Goal: Task Accomplishment & Management: Use online tool/utility

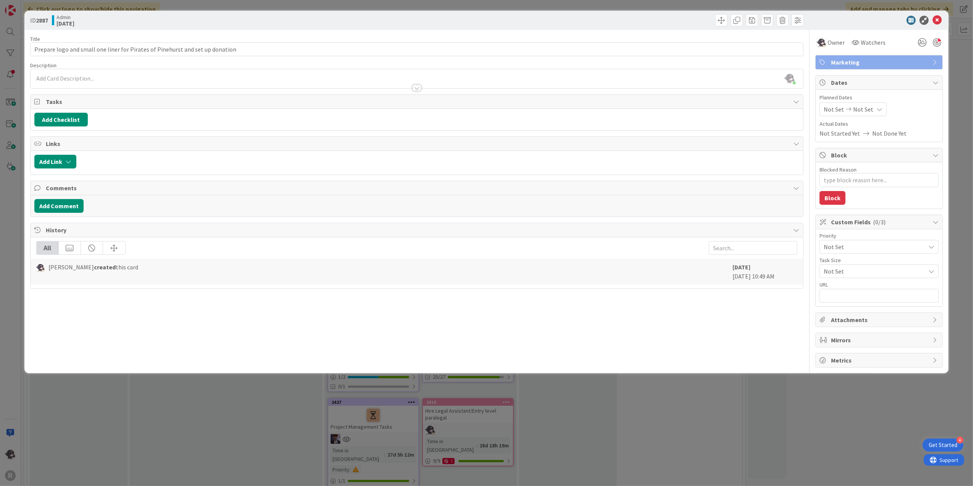
scroll to position [1374, 0]
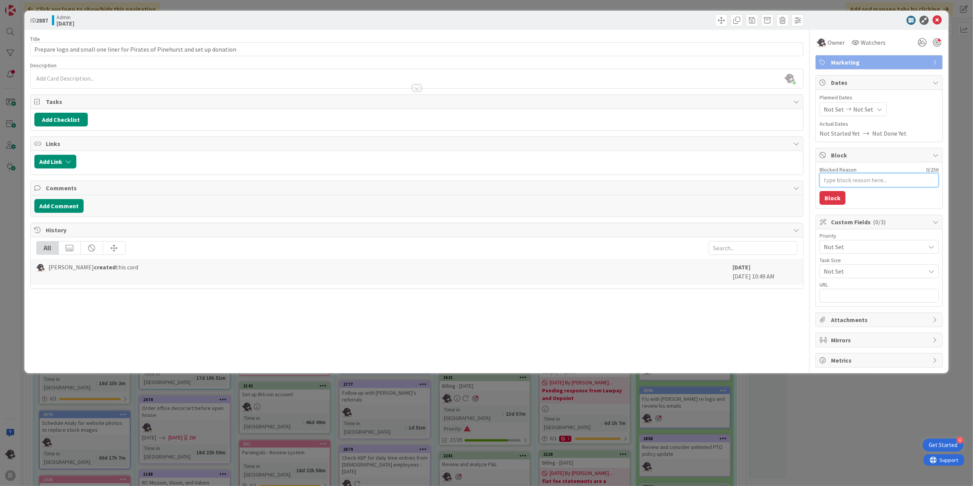
click at [882, 182] on textarea "Blocked Reason" at bounding box center [878, 180] width 119 height 14
type textarea "x"
type textarea "P"
type textarea "x"
type textarea "Pen"
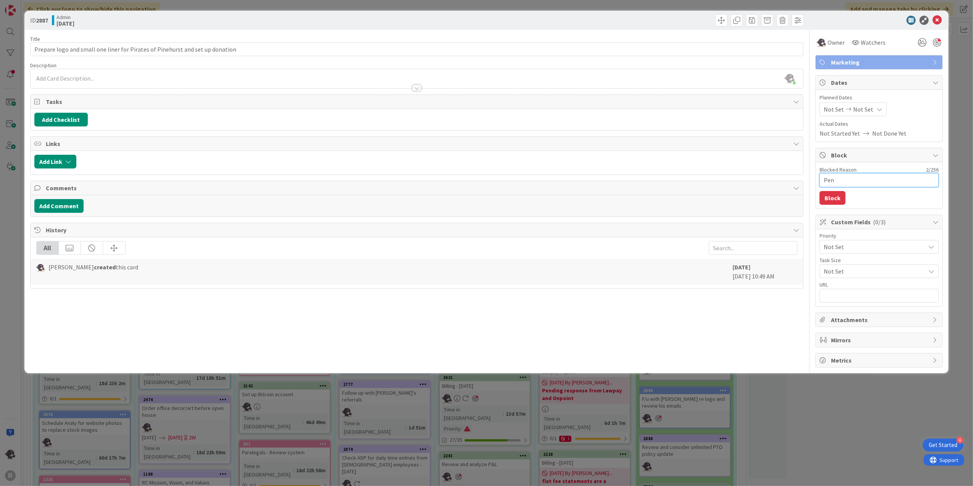
type textarea "x"
type textarea "Pend"
type textarea "x"
type textarea "Pendi"
type textarea "x"
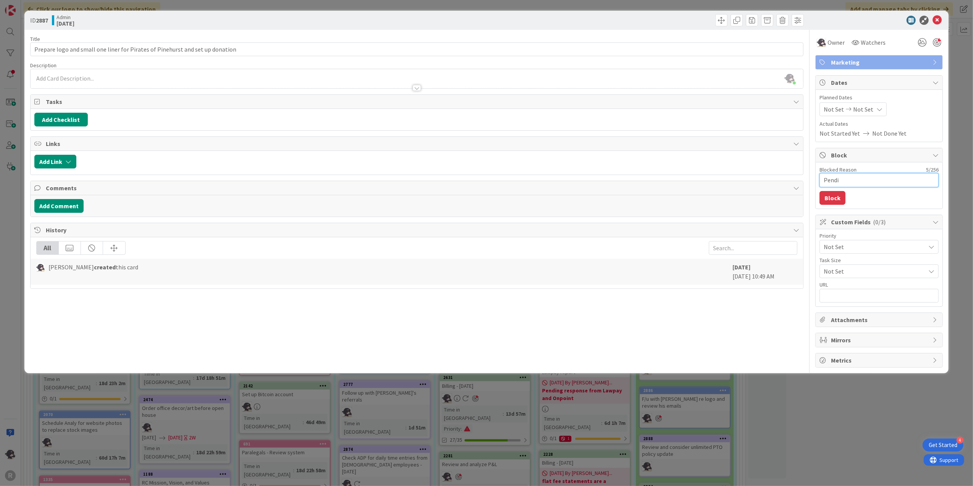
type textarea "Pendig"
type textarea "x"
type textarea "Pendign"
type textarea "x"
type textarea "Pendign"
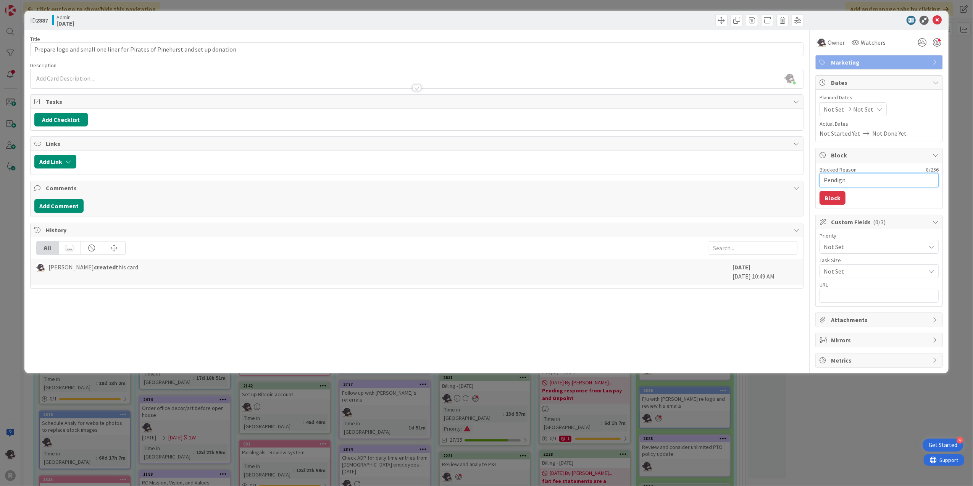
type textarea "x"
type textarea "Pendign"
type textarea "x"
type textarea "Pendig"
type textarea "x"
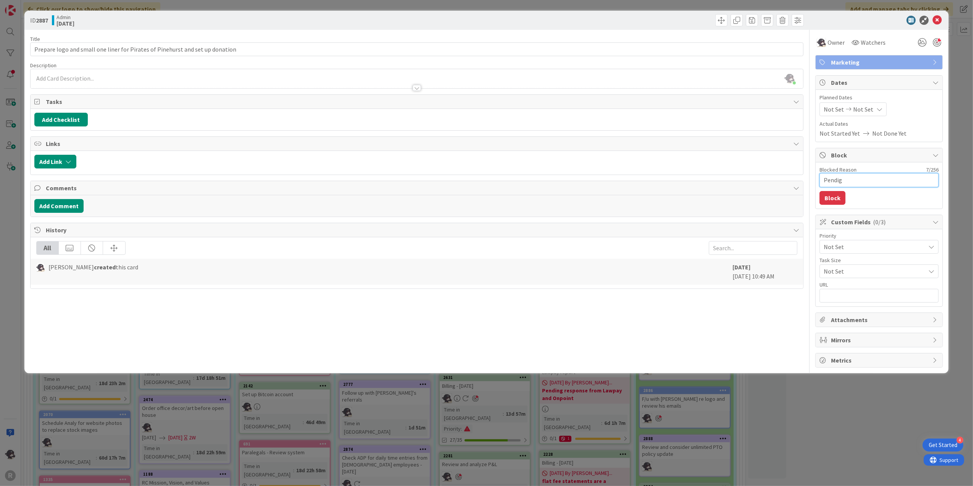
type textarea "Pendi"
type textarea "x"
type textarea "Pendin"
type textarea "x"
type textarea "Pending"
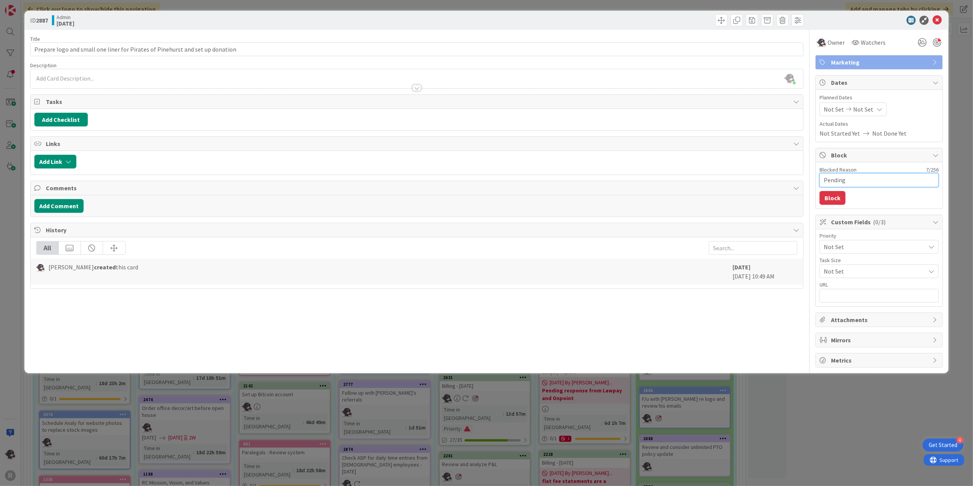
type textarea "x"
type textarea "Pending"
type textarea "x"
type textarea "Pending N"
type textarea "x"
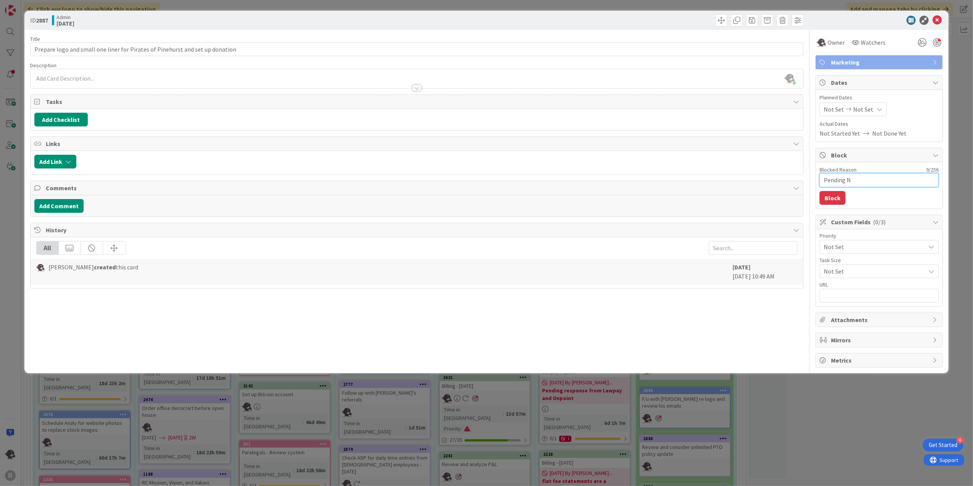
type textarea "Pending NI"
type textarea "x"
type textarea "Pending NIC"
type textarea "x"
type textarea "Pending NI"
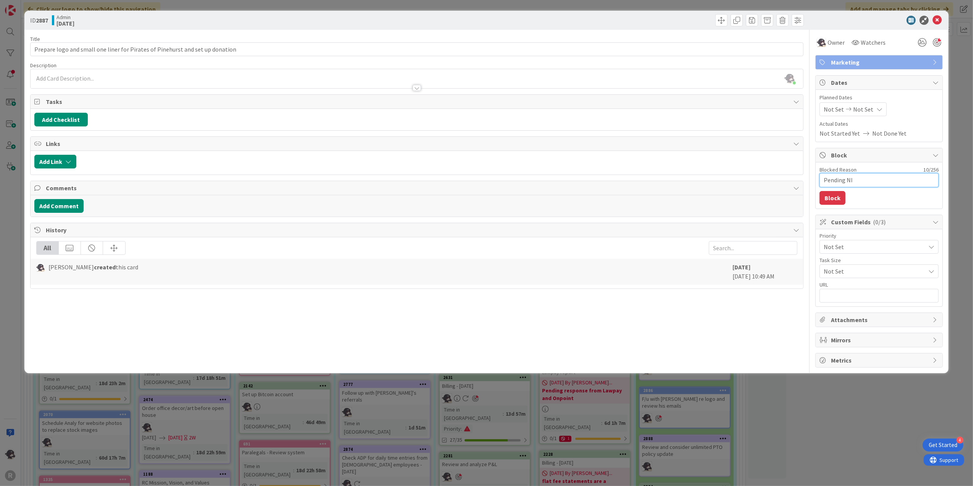
type textarea "x"
type textarea "Pending"
type textarea "x"
type textarea "Pending I"
type textarea "x"
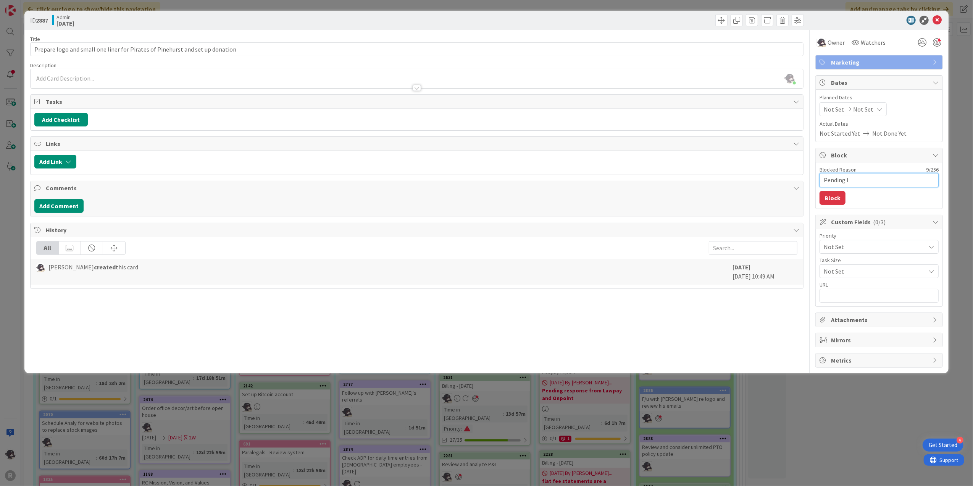
type textarea "Pending IC"
type textarea "x"
type textarea "Pending ICN"
type textarea "x"
type textarea "Pending IC"
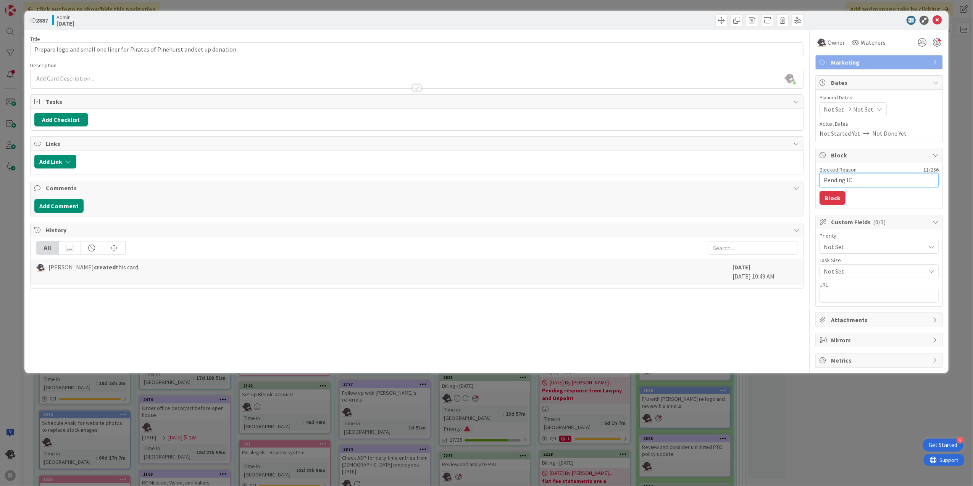
type textarea "x"
type textarea "Pending I"
type textarea "x"
type textarea "Pending IN"
type textarea "x"
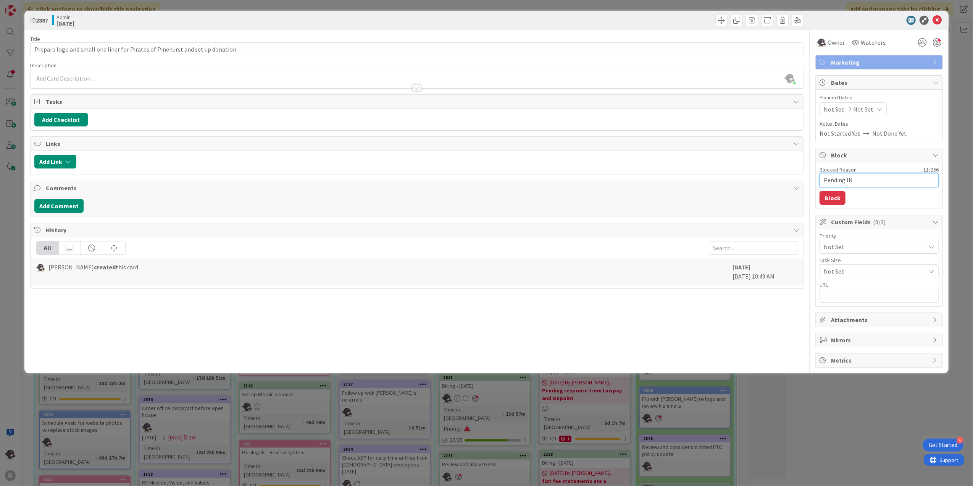
type textarea "Pending INC"
type textarea "x"
type textarea "Pending INC"
type textarea "x"
type textarea "Pending INC c"
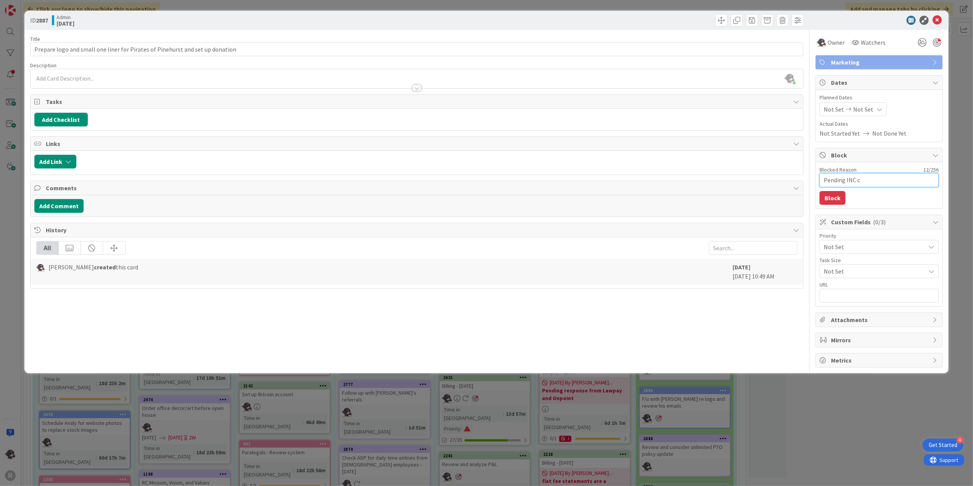
type textarea "x"
type textarea "Pending INC co"
type textarea "x"
type textarea "Pending INC con"
type textarea "x"
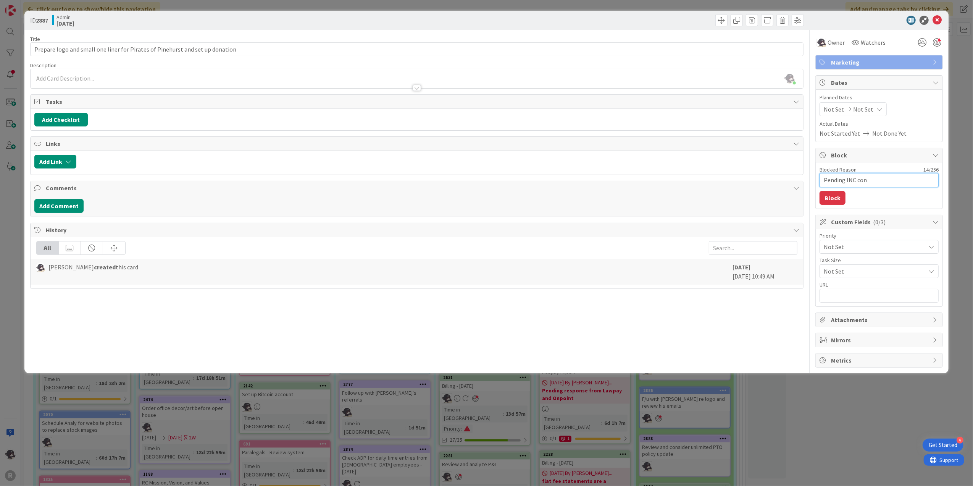
type textarea "Pending INC conf"
type textarea "x"
type textarea "Pending INC confi"
type textarea "x"
type textarea "Pending INC confir"
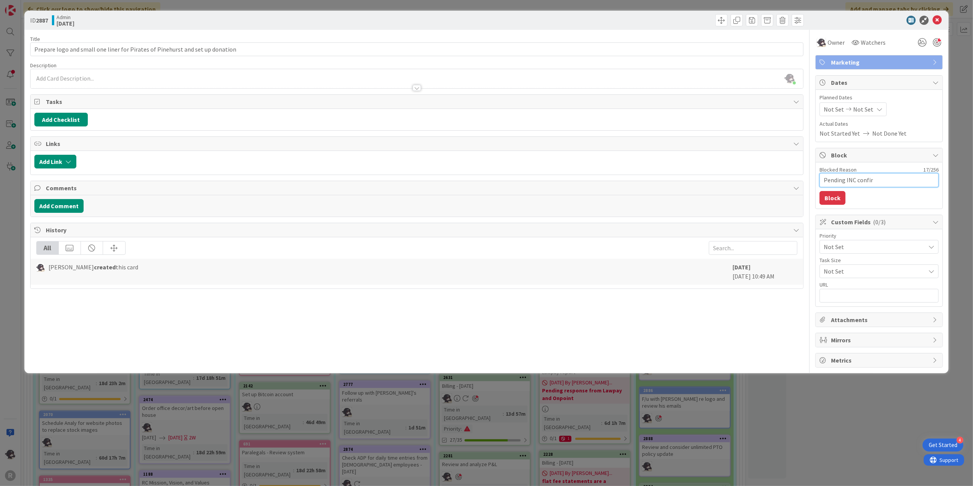
type textarea "x"
type textarea "Pending INC confirm"
type textarea "x"
type textarea "Pending INC confirma"
type textarea "x"
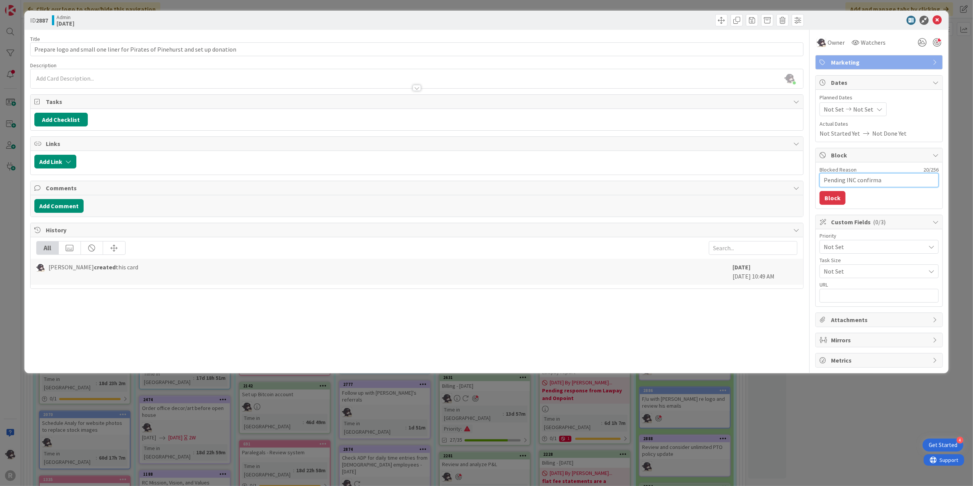
type textarea "Pending INC confirmat"
type textarea "x"
type textarea "Pending INC confirmatio"
type textarea "x"
type textarea "Pending INC confirmation"
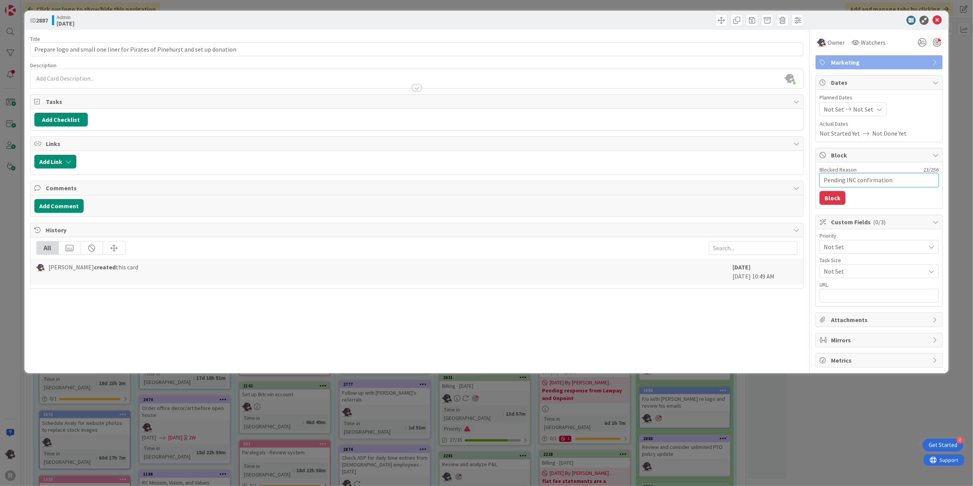
type textarea "x"
type textarea "Pending INC confirmation"
type textarea "x"
type textarea "Pending INC confirmation w"
type textarea "x"
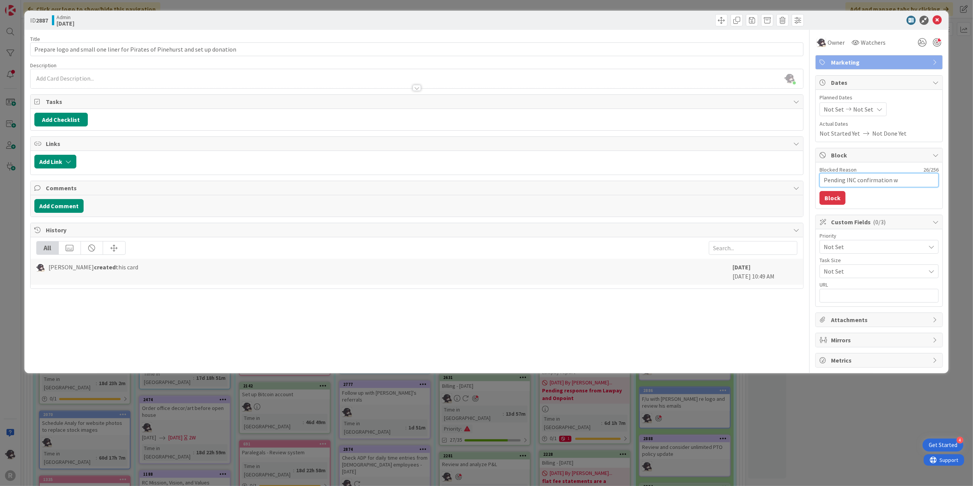
type textarea "Pending INC confirmation wi"
type textarea "x"
type textarea "Pending INC confirmation wit"
type textarea "x"
type textarea "Pending INC confirmation with"
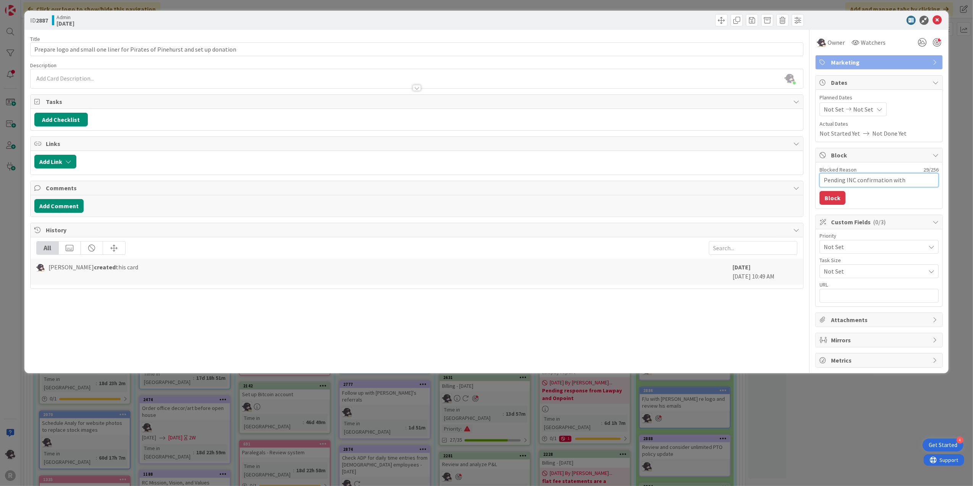
type textarea "x"
type textarea "Pending INC confirmation with"
type textarea "x"
type textarea "Pending INC confirmation with TW"
type textarea "x"
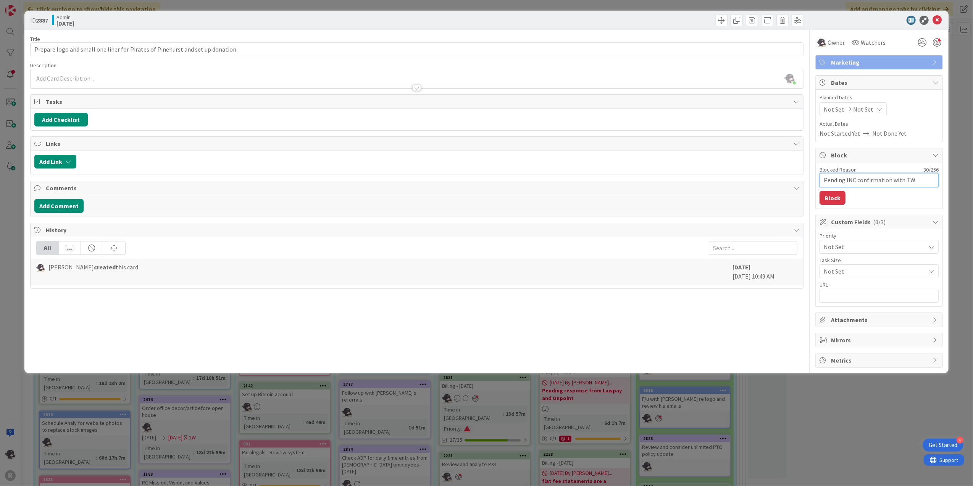
type textarea "Pending INC confirmation with TWS"
type textarea "x"
type textarea "Pending INC confirmation with TWSR"
type textarea "x"
type textarea "Pending INC confirmation with TWS"
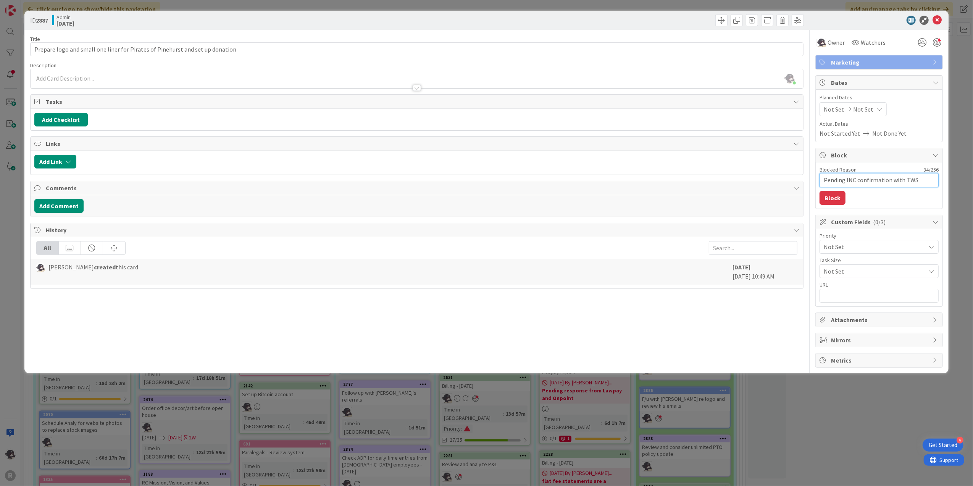
type textarea "x"
type textarea "Pending INC confirmation with TW"
type textarea "x"
type textarea "Pending INC confirmation with TWR"
click at [842, 193] on button "Block" at bounding box center [832, 198] width 26 height 14
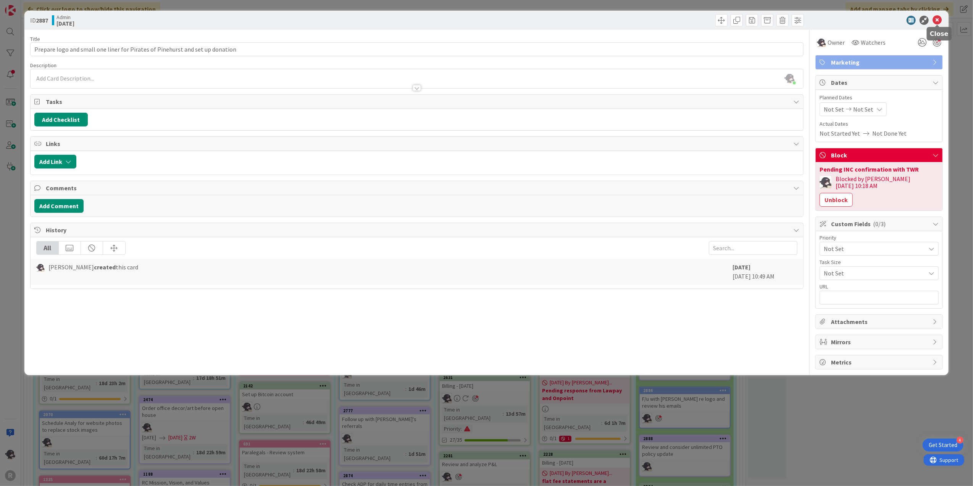
click at [939, 19] on icon at bounding box center [936, 20] width 9 height 9
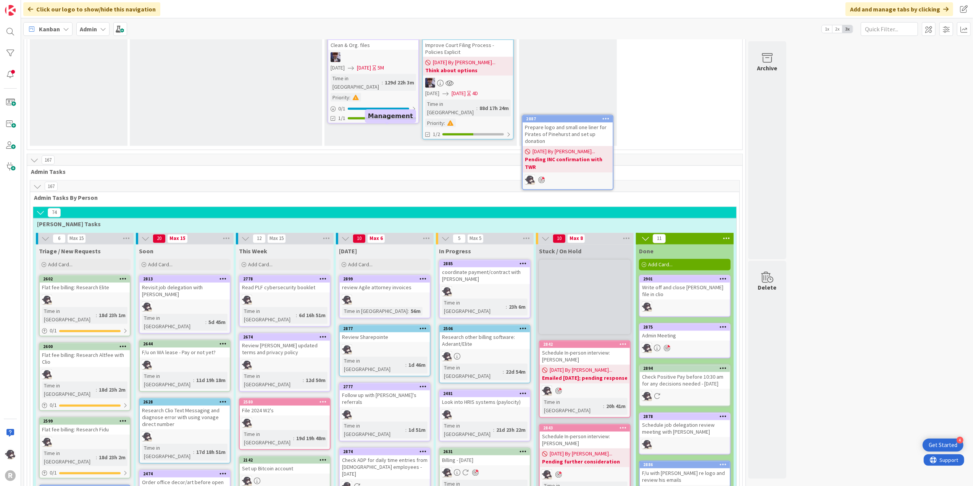
scroll to position [1298, 0]
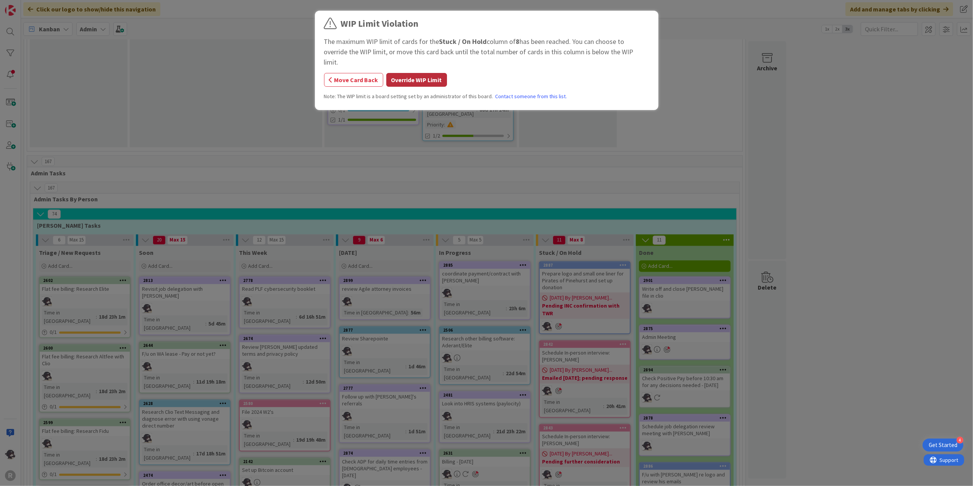
click at [411, 73] on button "Override WIP Limit" at bounding box center [416, 80] width 61 height 14
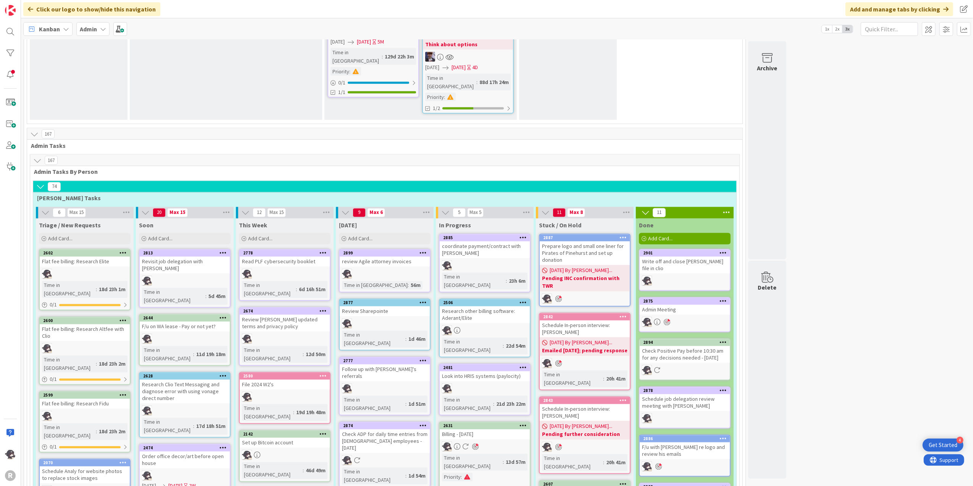
scroll to position [1350, 0]
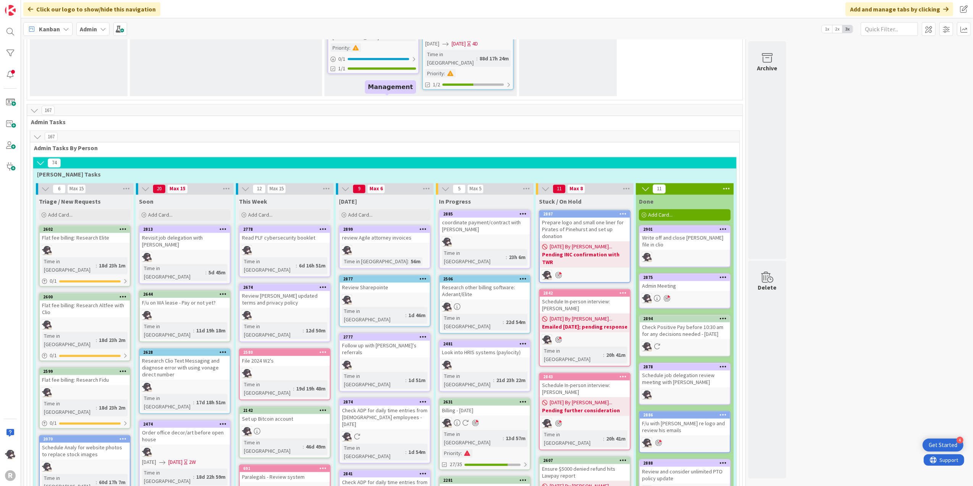
click at [370, 227] on div "2899" at bounding box center [386, 229] width 87 height 5
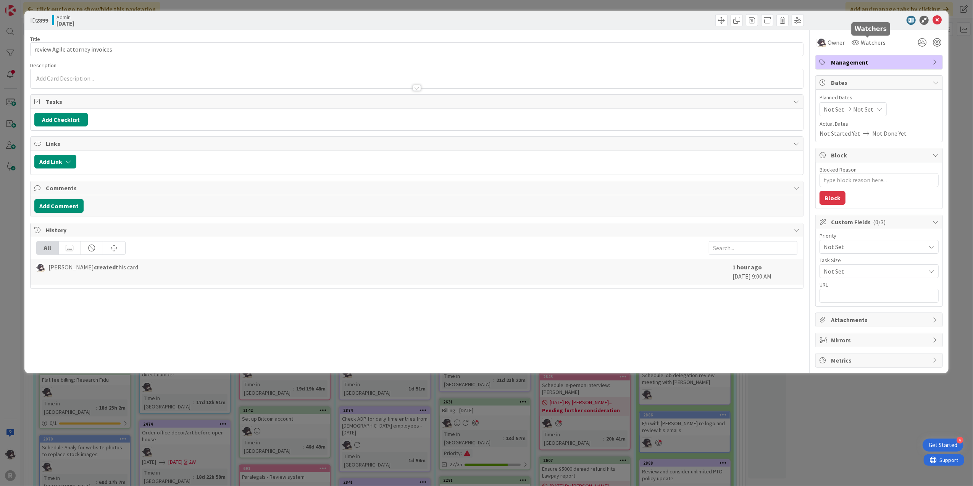
click at [869, 59] on span "Management" at bounding box center [880, 62] width 98 height 9
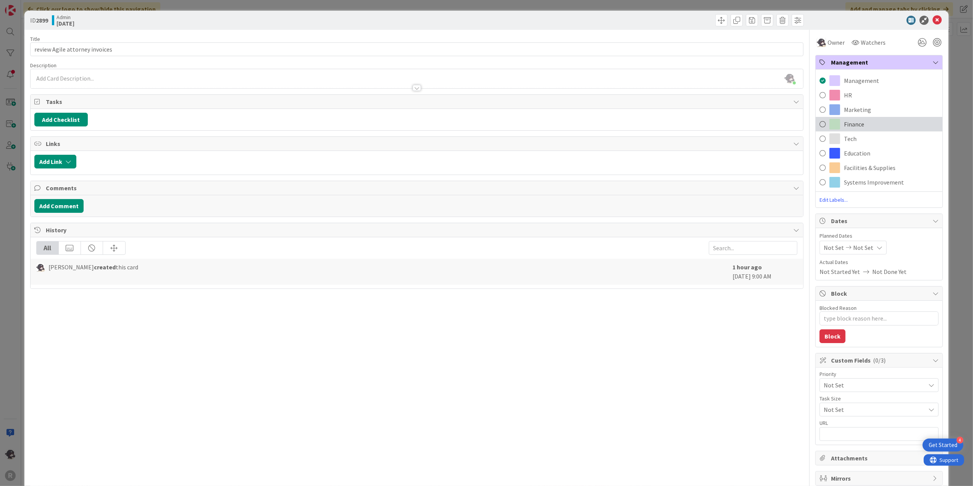
click at [844, 127] on span "Finance" at bounding box center [854, 123] width 20 height 9
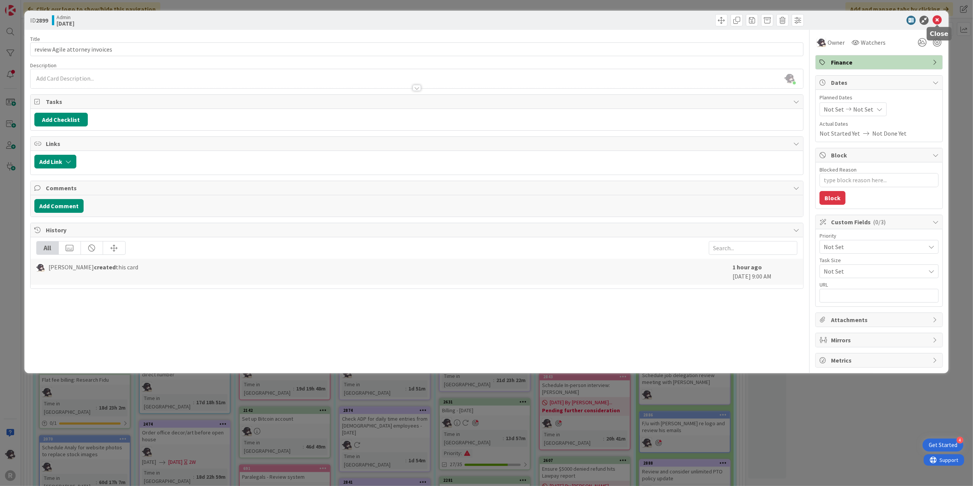
click at [937, 18] on icon at bounding box center [936, 20] width 9 height 9
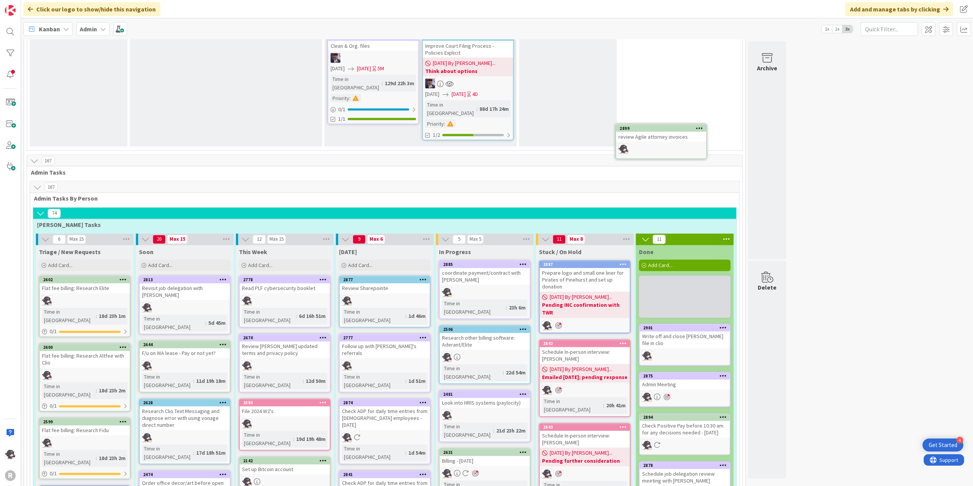
scroll to position [1297, 0]
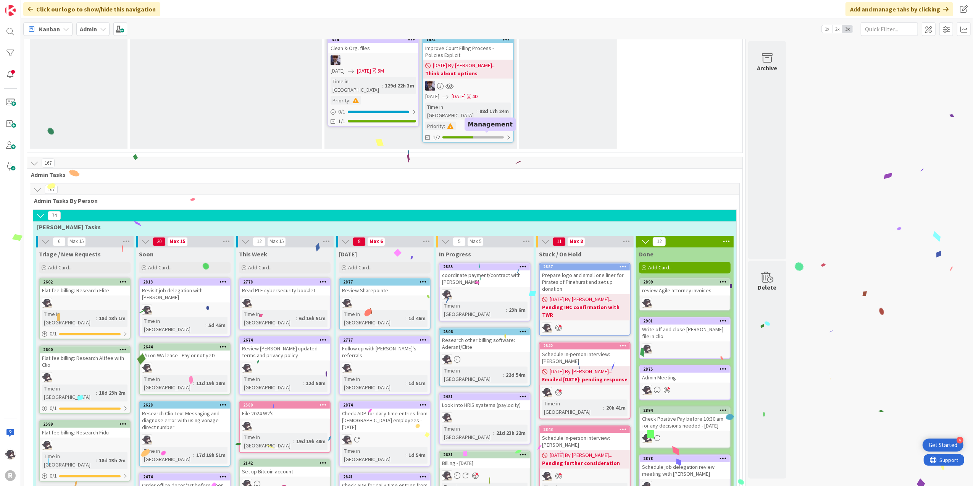
click at [486, 264] on div "2885" at bounding box center [486, 266] width 87 height 5
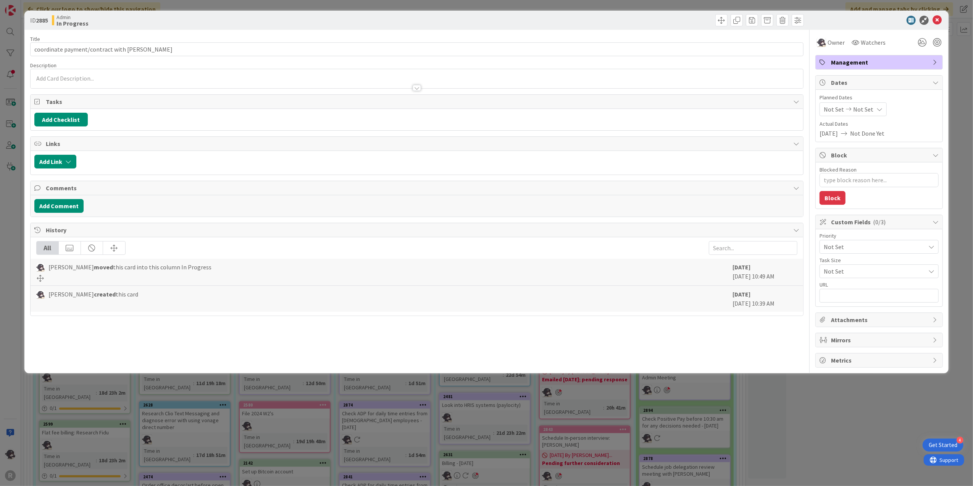
click at [878, 65] on span "Management" at bounding box center [880, 62] width 98 height 9
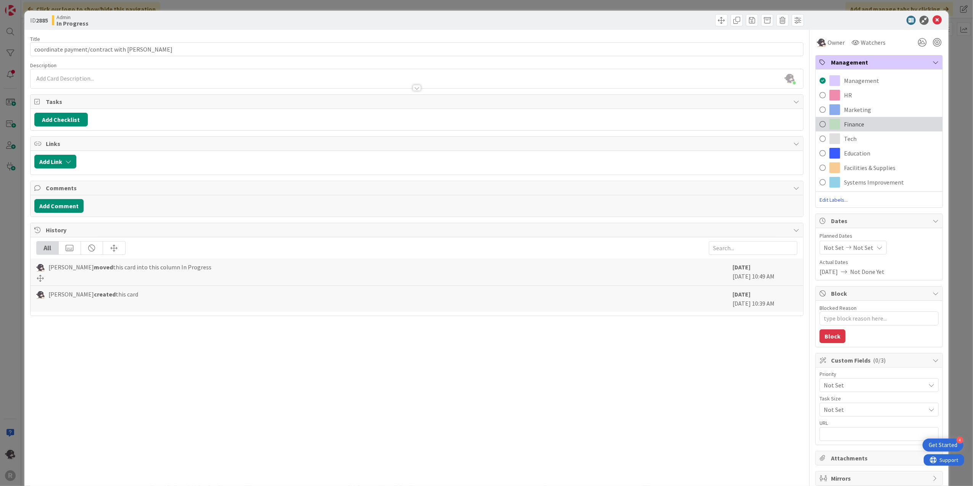
click at [845, 122] on span "Finance" at bounding box center [854, 123] width 20 height 9
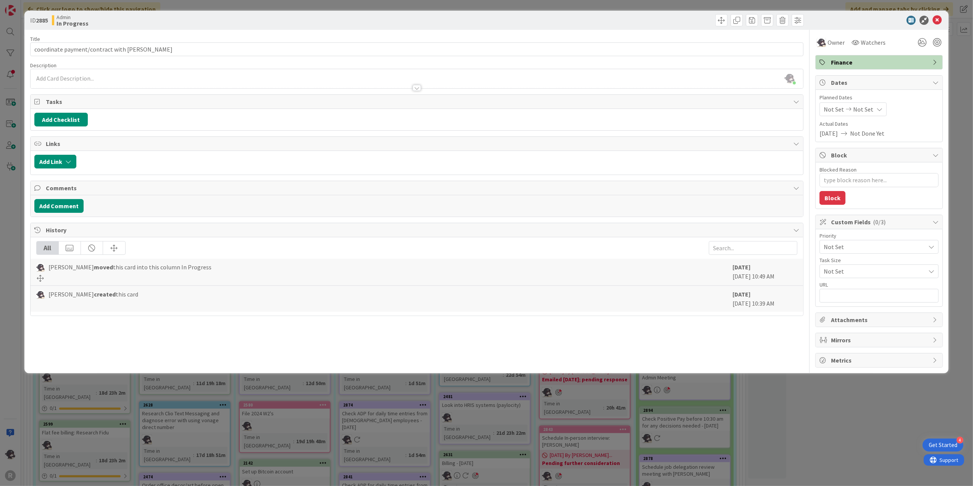
type textarea "x"
click at [936, 19] on icon at bounding box center [936, 20] width 9 height 9
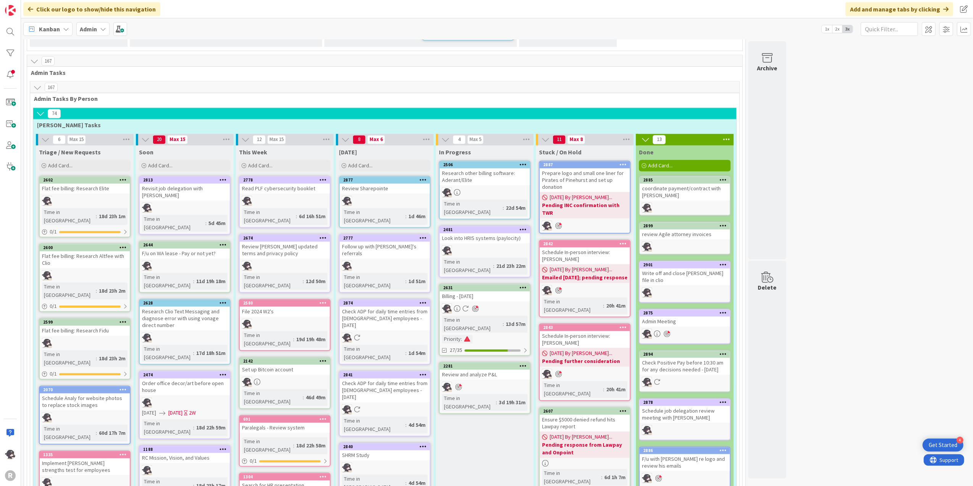
scroll to position [1348, 0]
